Goal: Obtain resource: Obtain resource

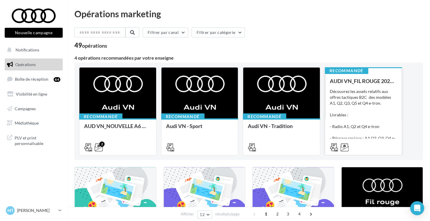
click at [365, 111] on div "Découvrez les assets relatifs aux offres tactiques B2C des modèles A1, Q2, Q3, …" at bounding box center [363, 118] width 67 height 59
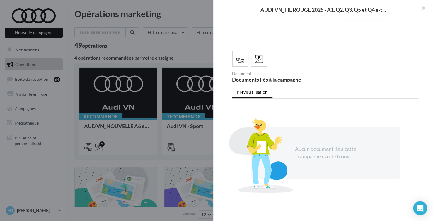
scroll to position [138, 0]
click at [260, 62] on icon at bounding box center [259, 59] width 8 height 8
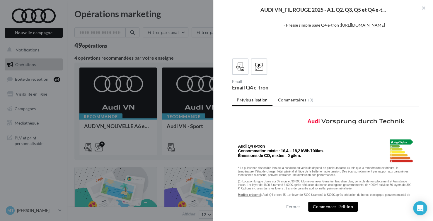
scroll to position [903, 0]
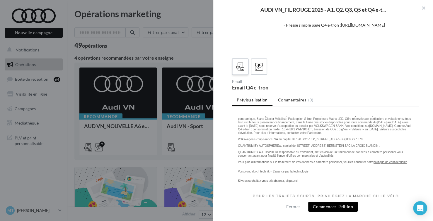
click at [239, 67] on icon at bounding box center [240, 67] width 8 height 8
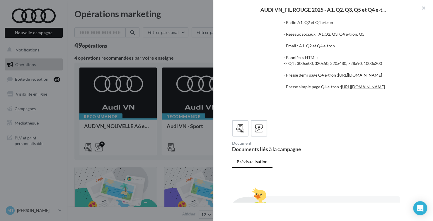
scroll to position [0, 0]
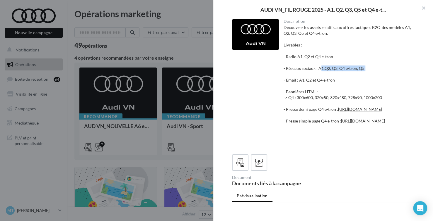
drag, startPoint x: 317, startPoint y: 67, endPoint x: 354, endPoint y: 75, distance: 37.2
click at [351, 74] on div "Découvrez les assets relatifs aux offres tactiques B2C des modèles A1, Q2, Q3, …" at bounding box center [348, 86] width 131 height 123
click at [376, 78] on div "Découvrez les assets relatifs aux offres tactiques B2C des modèles A1, Q2, Q3, …" at bounding box center [348, 86] width 131 height 123
click at [423, 6] on button "button" at bounding box center [420, 9] width 23 height 18
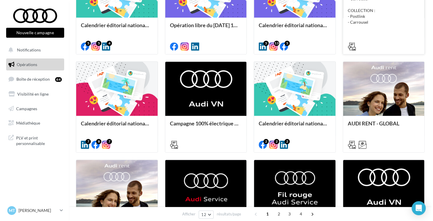
scroll to position [234, 0]
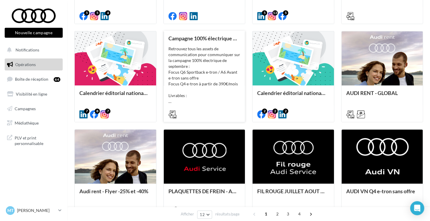
click at [207, 77] on div "Retrouvez tous les assets de communication pour communiquer sur la campagne 100…" at bounding box center [204, 75] width 72 height 59
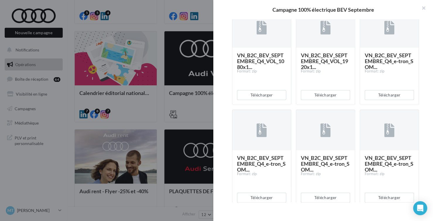
scroll to position [351, 0]
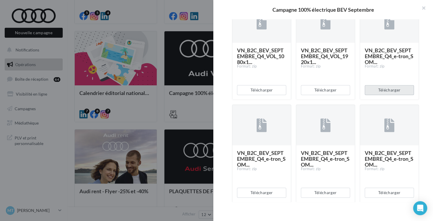
click at [386, 95] on button "Télécharger" at bounding box center [389, 90] width 49 height 10
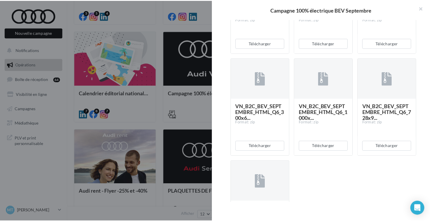
scroll to position [980, 0]
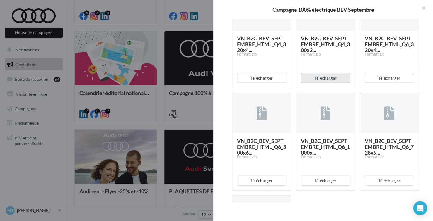
click at [333, 83] on button "Télécharger" at bounding box center [325, 78] width 49 height 10
click at [422, 10] on button "button" at bounding box center [420, 9] width 23 height 18
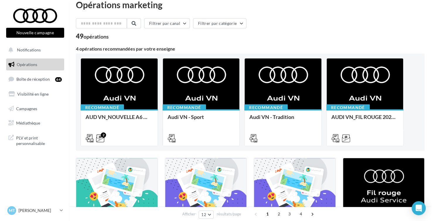
scroll to position [0, 0]
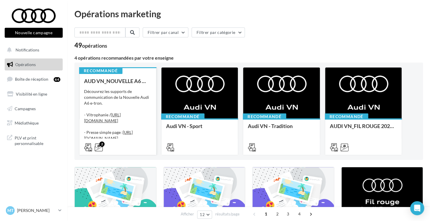
click at [115, 105] on div "Découvrez les supports de communication de la Nouvelle Audi A6 e-tron. - Vitrop…" at bounding box center [117, 118] width 67 height 59
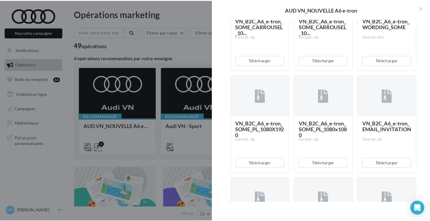
scroll to position [117, 0]
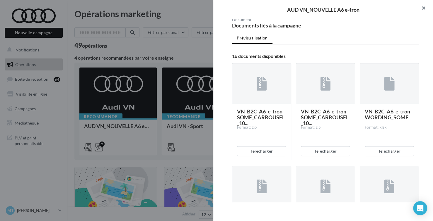
click at [418, 10] on button "button" at bounding box center [420, 9] width 23 height 18
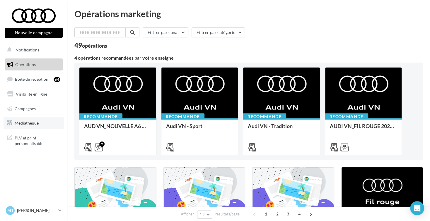
click at [30, 124] on span "Médiathèque" at bounding box center [27, 123] width 24 height 5
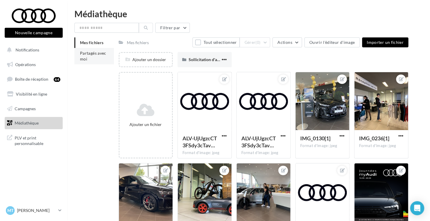
click at [94, 56] on li "Partagés avec moi" at bounding box center [94, 56] width 40 height 16
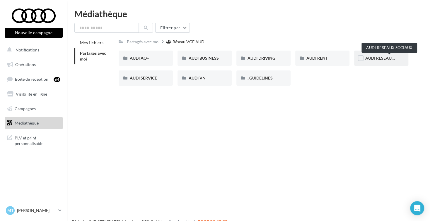
click at [383, 59] on span "AUDI RESEAUX SOCIAUX" at bounding box center [389, 58] width 48 height 5
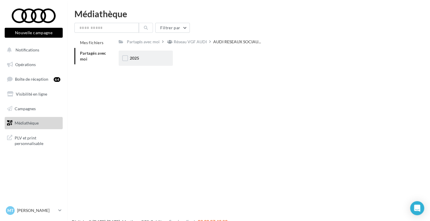
click at [150, 60] on div "2025" at bounding box center [146, 58] width 32 height 6
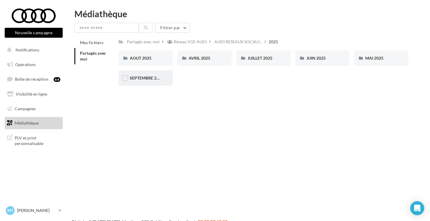
click at [163, 79] on div "SEPTEMBRE 2025" at bounding box center [146, 78] width 54 height 15
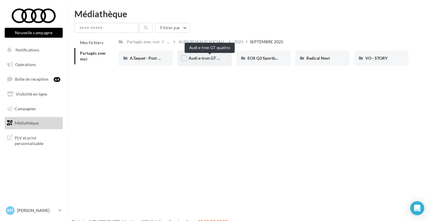
click at [206, 61] on span "Audi e-tron GT quattro" at bounding box center [210, 58] width 42 height 5
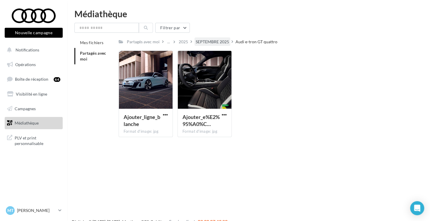
click at [211, 45] on div "SEPTEMBRE 2025" at bounding box center [212, 41] width 36 height 8
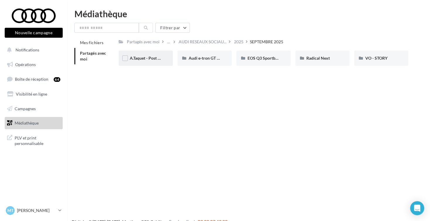
click at [148, 63] on div "A.Taquet - Post #2 Audi RS6" at bounding box center [146, 58] width 54 height 15
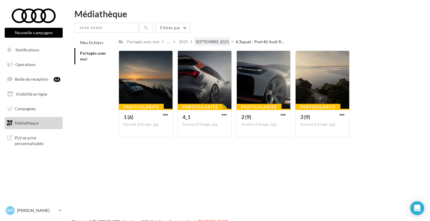
click at [205, 40] on div "SEPTEMBRE 2025" at bounding box center [212, 42] width 33 height 6
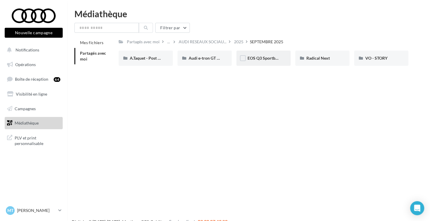
click at [250, 63] on div "EOS Q3 Sportback & SB e-Hybrid" at bounding box center [263, 58] width 54 height 15
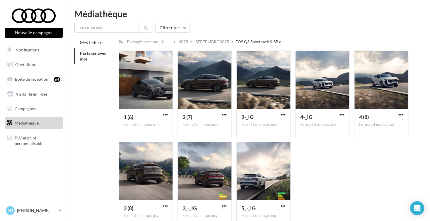
click at [205, 41] on div "SEPTEMBRE 2025" at bounding box center [212, 42] width 33 height 6
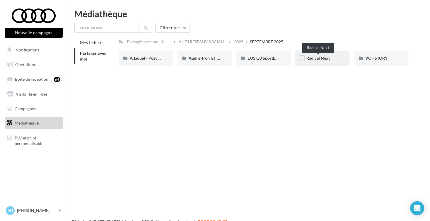
click at [327, 59] on span "Radical Next" at bounding box center [317, 58] width 23 height 5
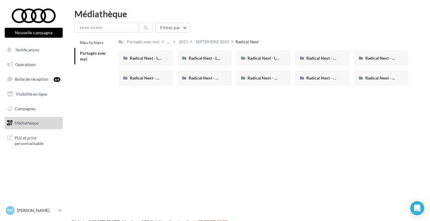
click at [213, 35] on div "Filtrer par Mes fichiers Partagés avec moi Partagés avec moi ... 2025 SEPTEMBRE…" at bounding box center [248, 57] width 348 height 68
click at [214, 41] on div "SEPTEMBRE 2025" at bounding box center [212, 42] width 33 height 6
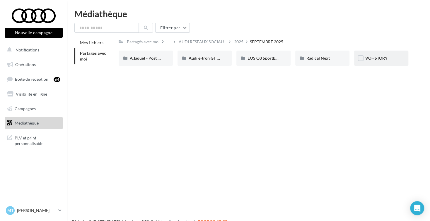
click at [373, 54] on div "VO - STORY" at bounding box center [381, 58] width 54 height 15
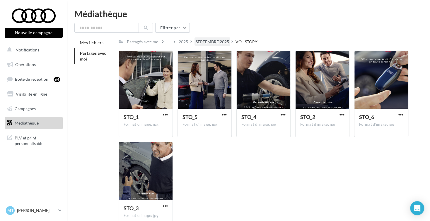
click at [216, 42] on div "SEPTEMBRE 2025" at bounding box center [212, 42] width 33 height 6
